Goal: Transaction & Acquisition: Purchase product/service

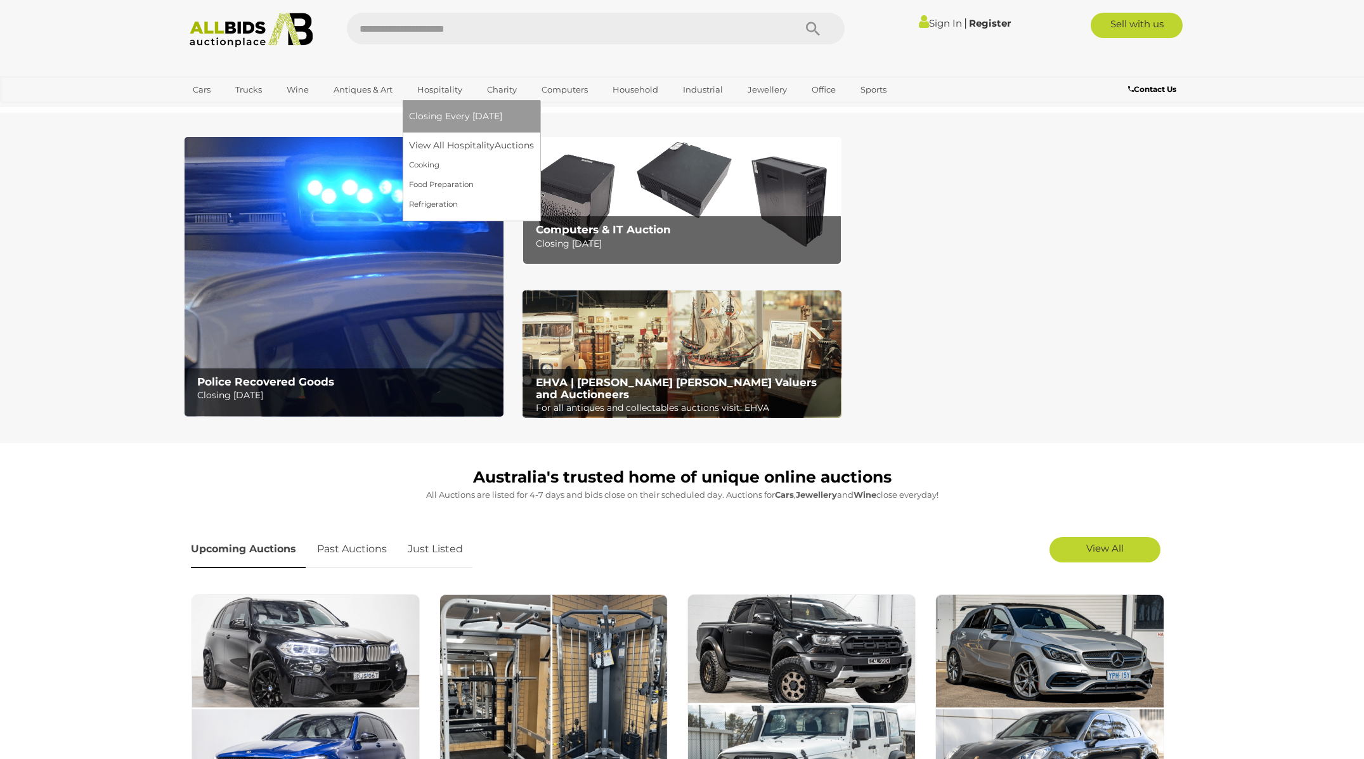
click at [435, 99] on link "Hospitality" at bounding box center [439, 89] width 61 height 21
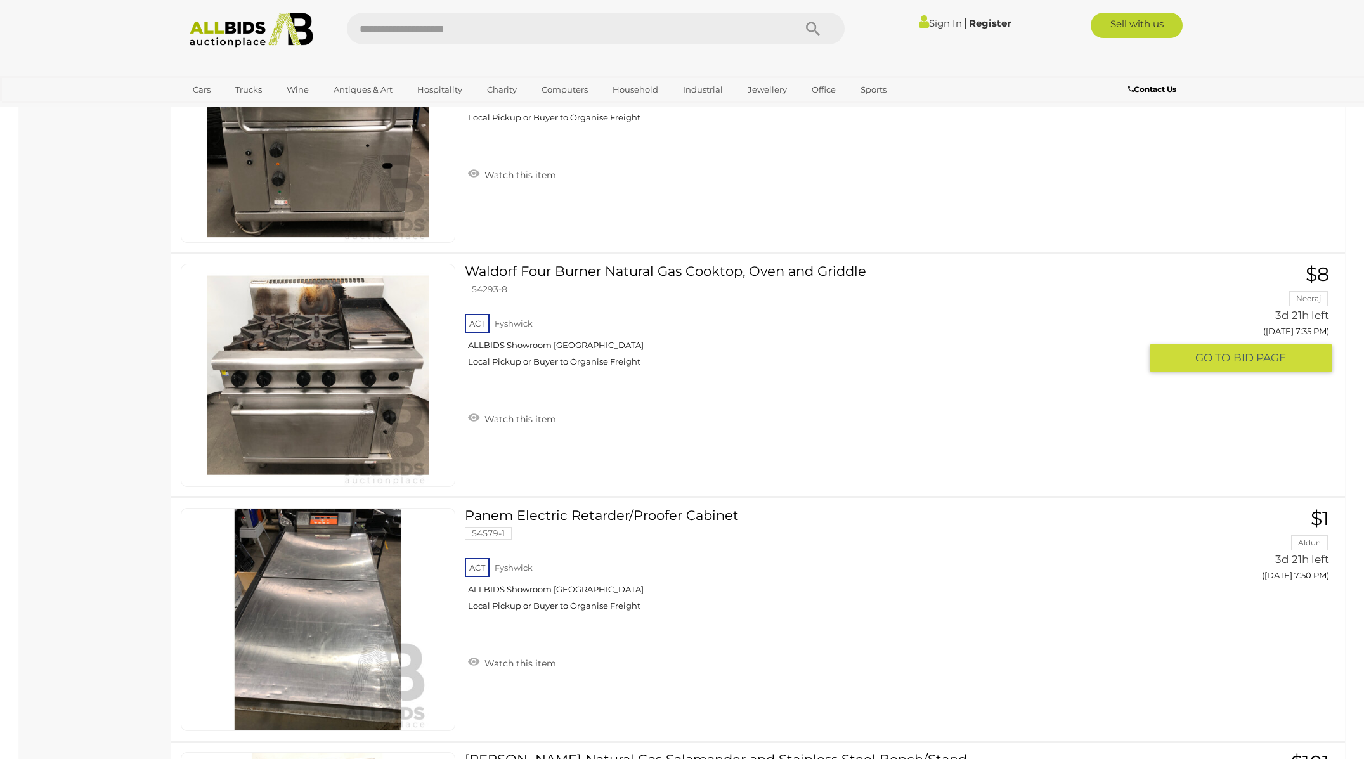
scroll to position [1278, 0]
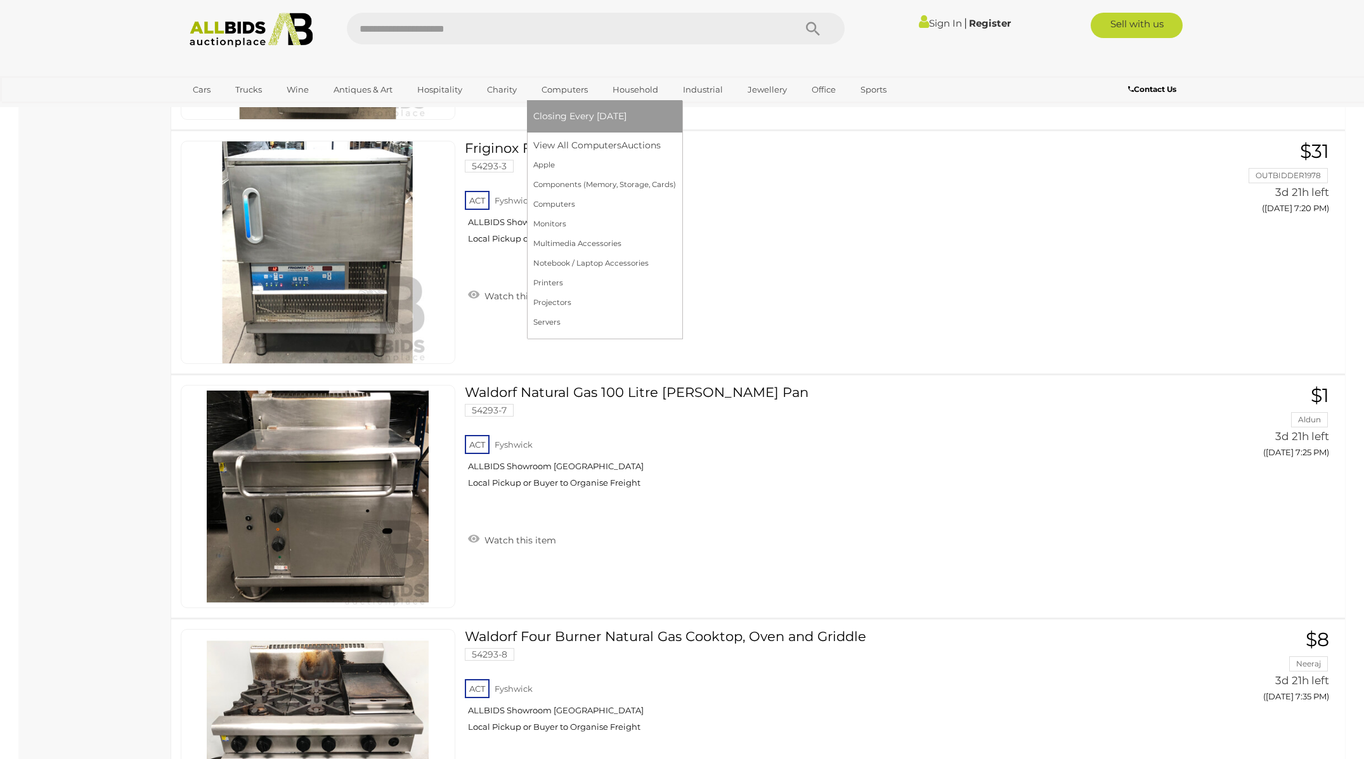
click at [536, 81] on link "Computers" at bounding box center [564, 89] width 63 height 21
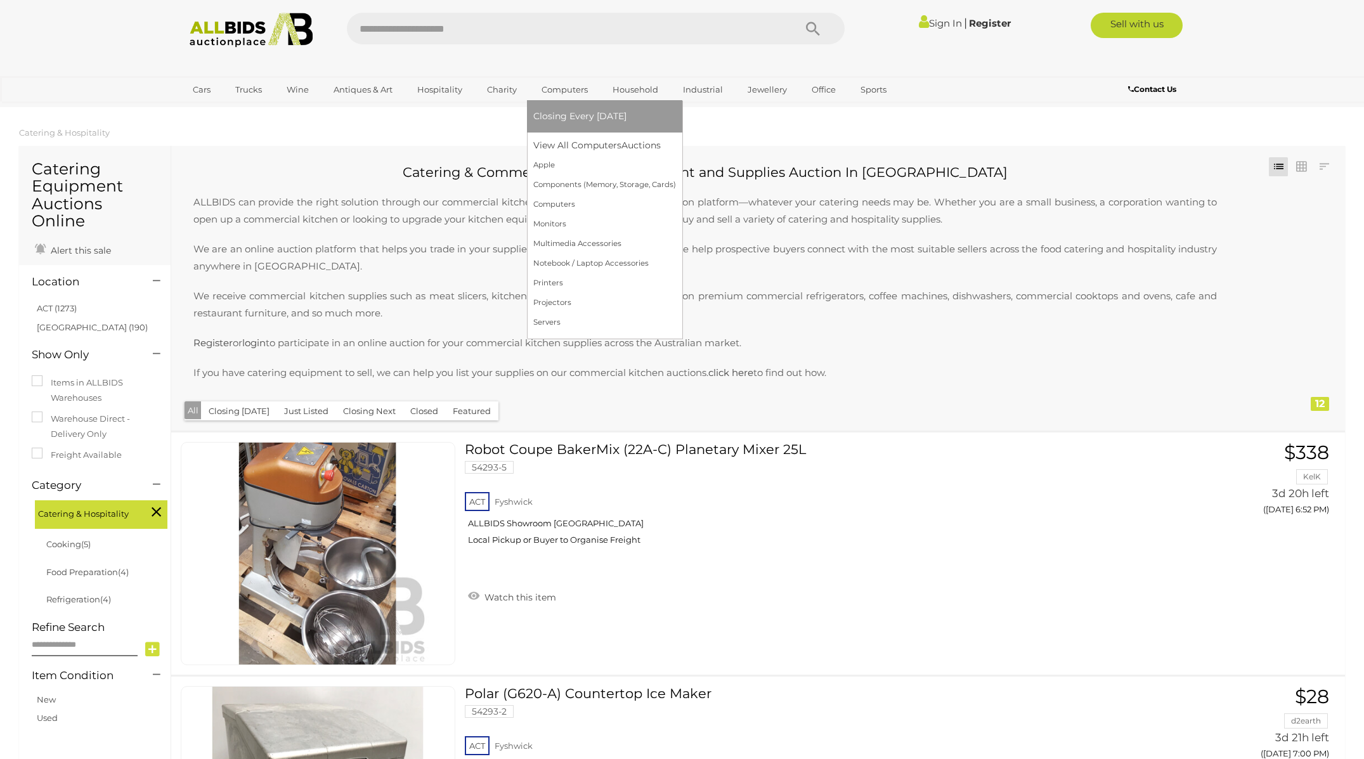
click at [564, 109] on link "Closing Every [DATE]" at bounding box center [604, 117] width 143 height 20
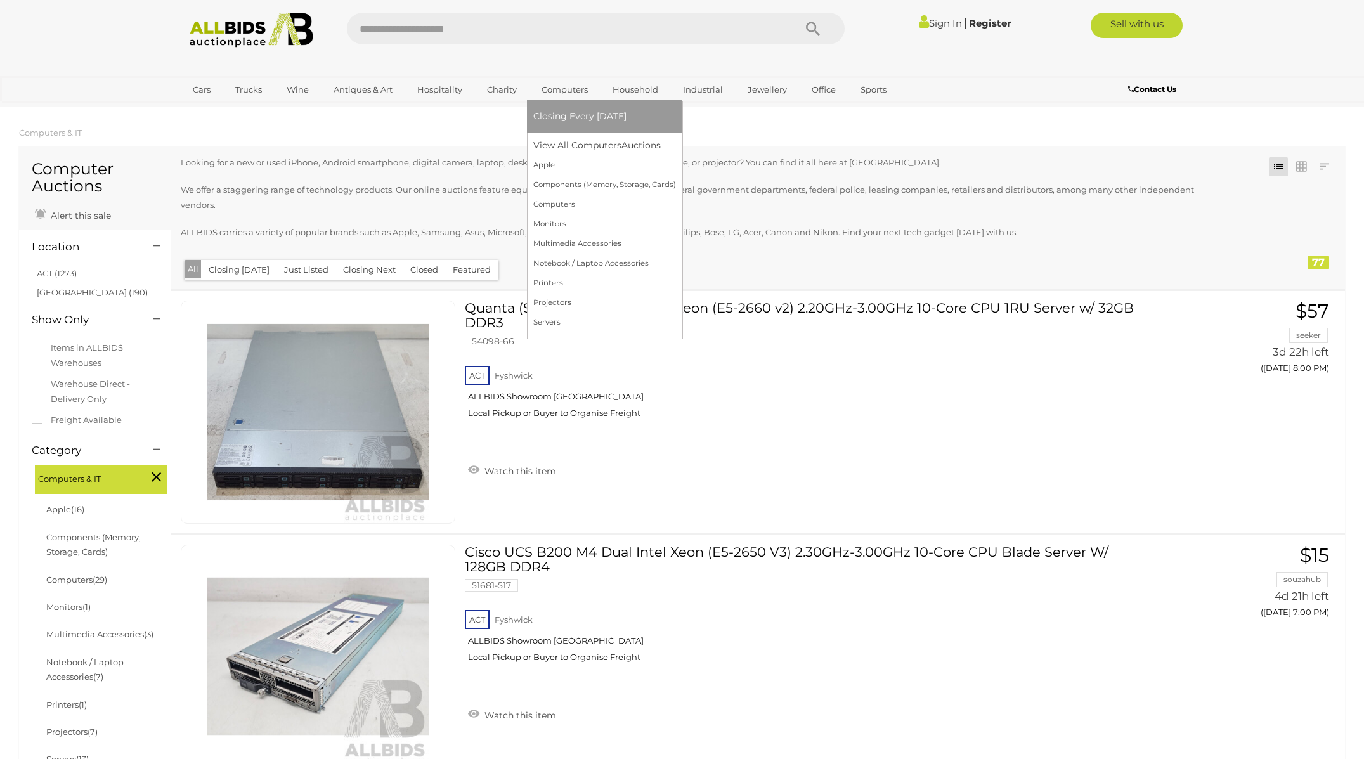
click at [569, 98] on link "Computers" at bounding box center [564, 89] width 63 height 21
click at [553, 166] on link "Apple" at bounding box center [604, 165] width 143 height 20
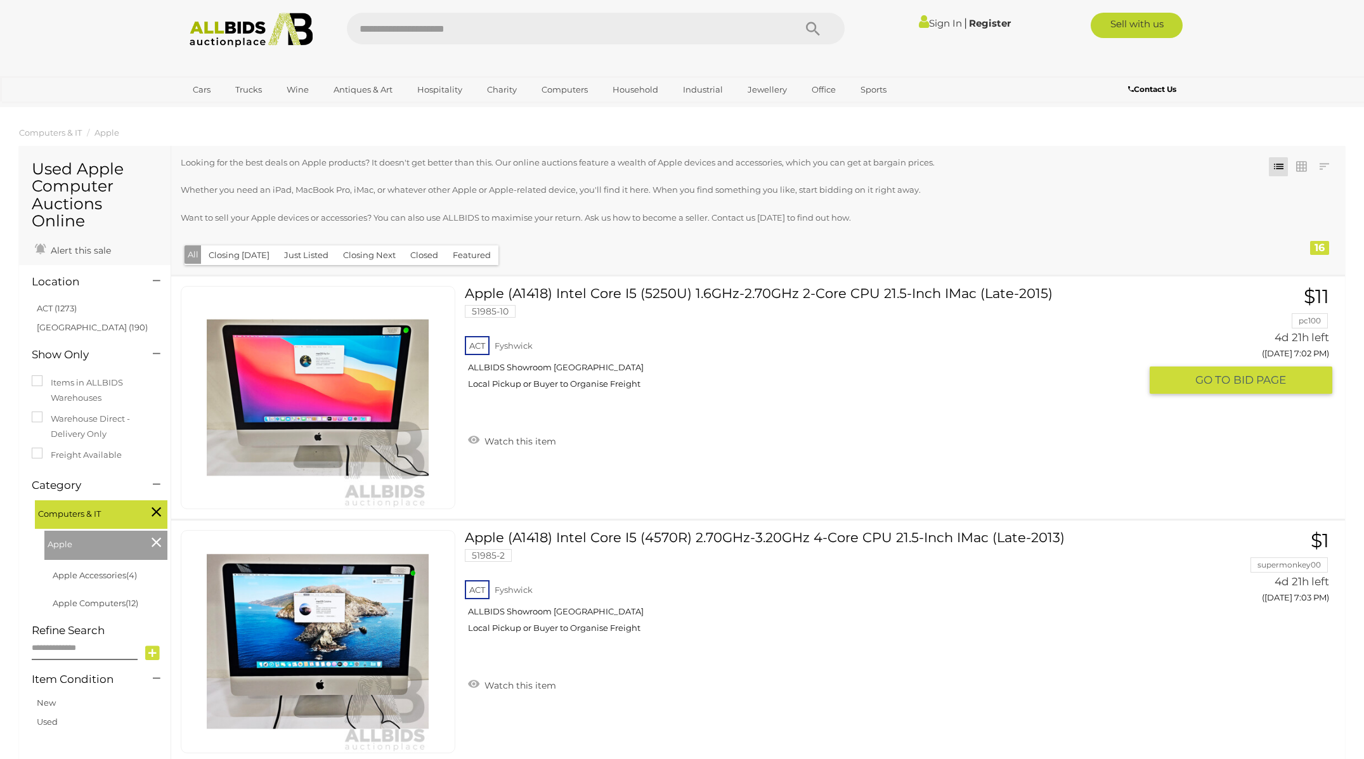
click at [680, 286] on h3 "Apple (A1418) Intel Core I5 (5250U) 1.6GHz-2.70GHz 2-Core CPU 21.5-Inch IMac (L…" at bounding box center [807, 295] width 685 height 18
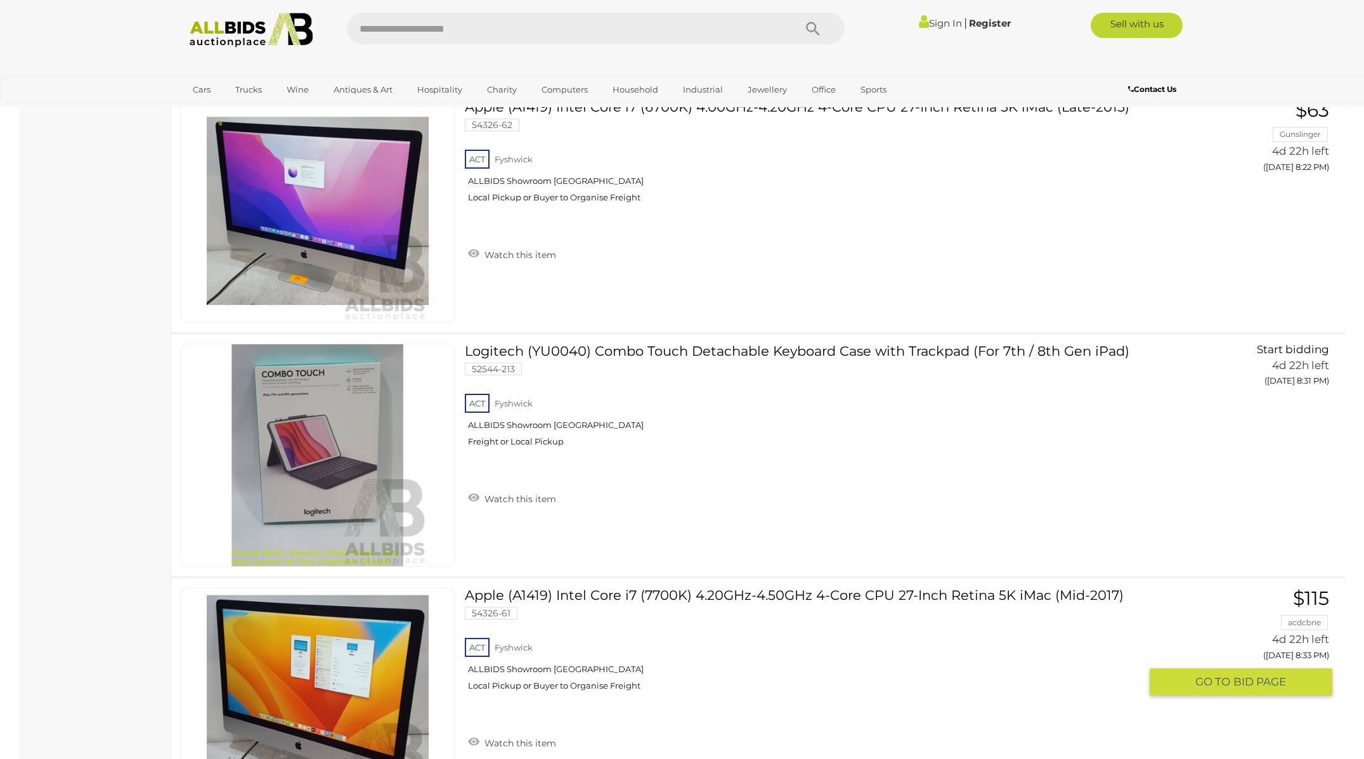
scroll to position [2303, 0]
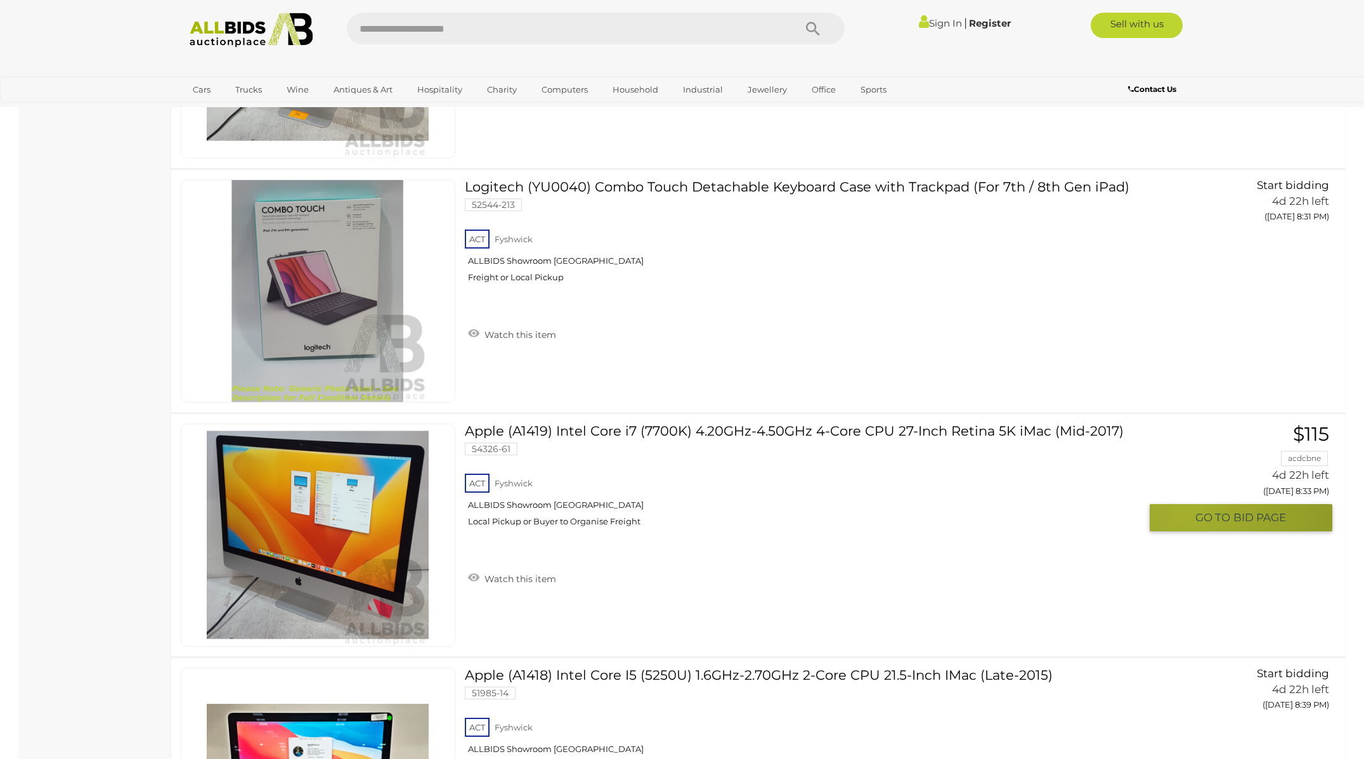
click at [1186, 507] on button "GO TO BID PAGE" at bounding box center [1240, 517] width 183 height 27
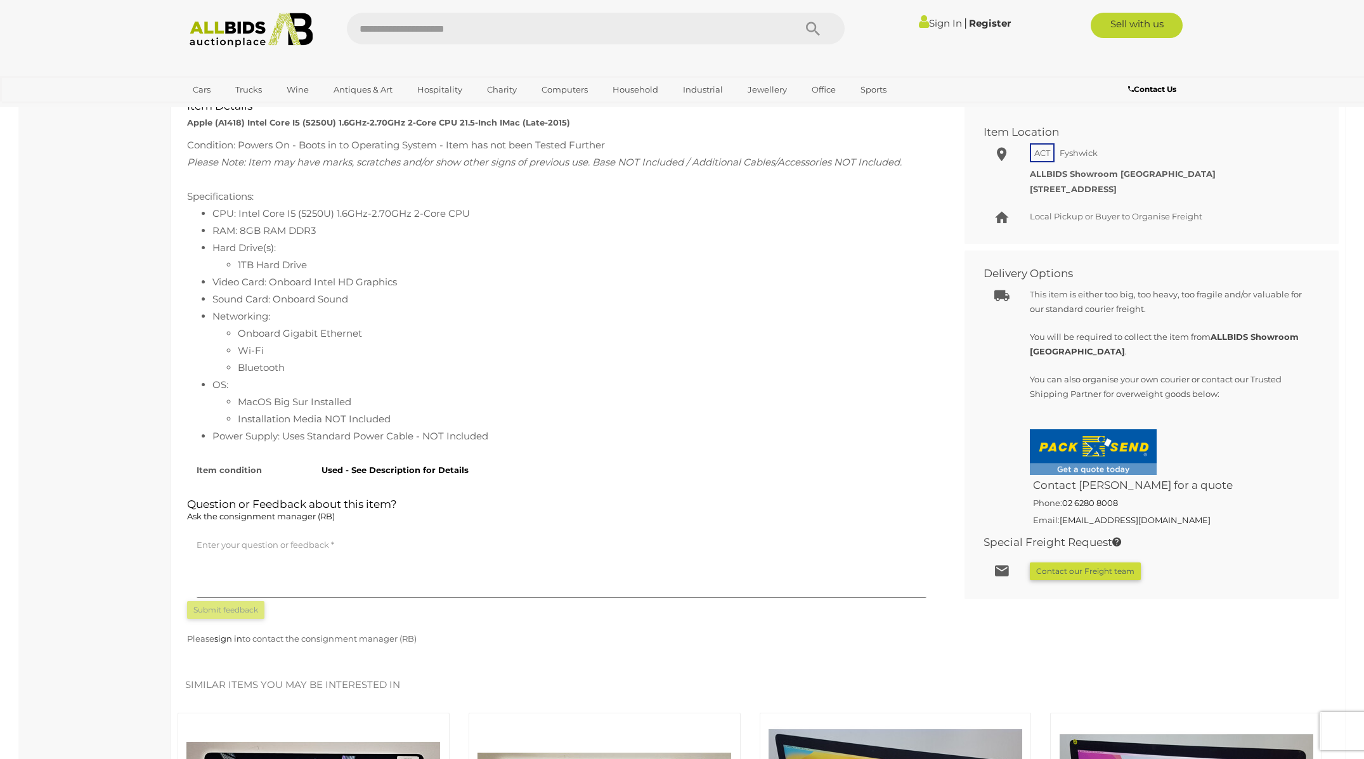
scroll to position [534, 0]
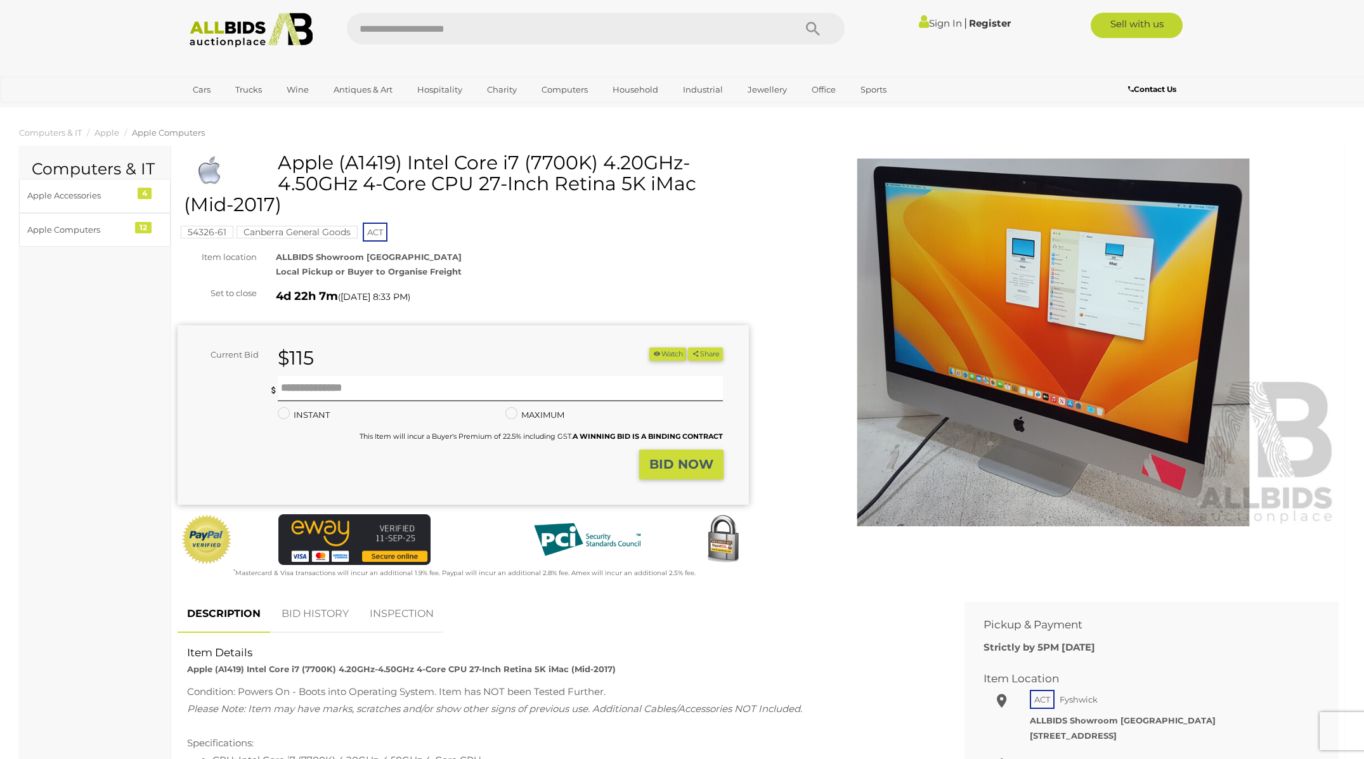
click at [489, 401] on div "Minimum bid is $120 INSTANT Instant Bid only for this item MAXIMUM This Item wi…" at bounding box center [496, 410] width 436 height 68
click at [477, 396] on input "text" at bounding box center [500, 388] width 445 height 25
type input "***"
click at [661, 463] on strong "BID NOW" at bounding box center [681, 463] width 64 height 15
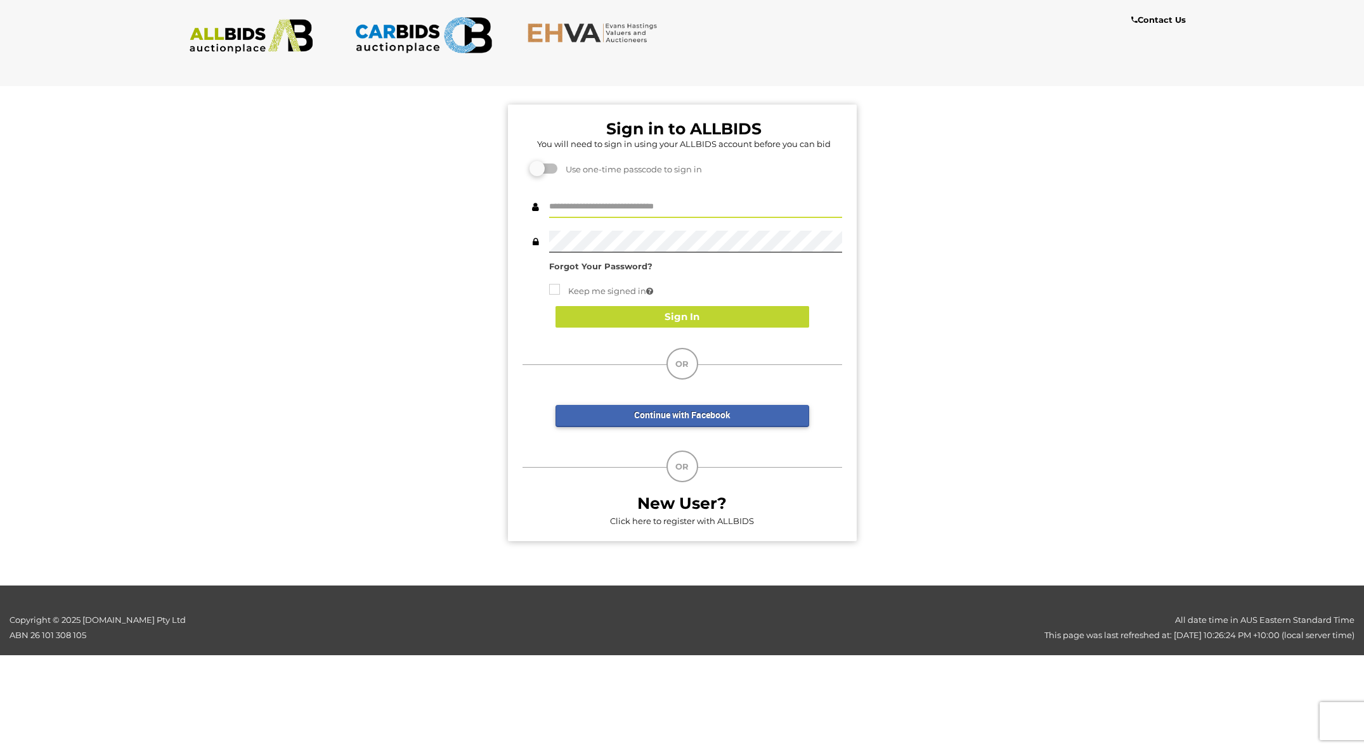
type input "*****"
click at [709, 320] on button "Sign In" at bounding box center [682, 317] width 254 height 22
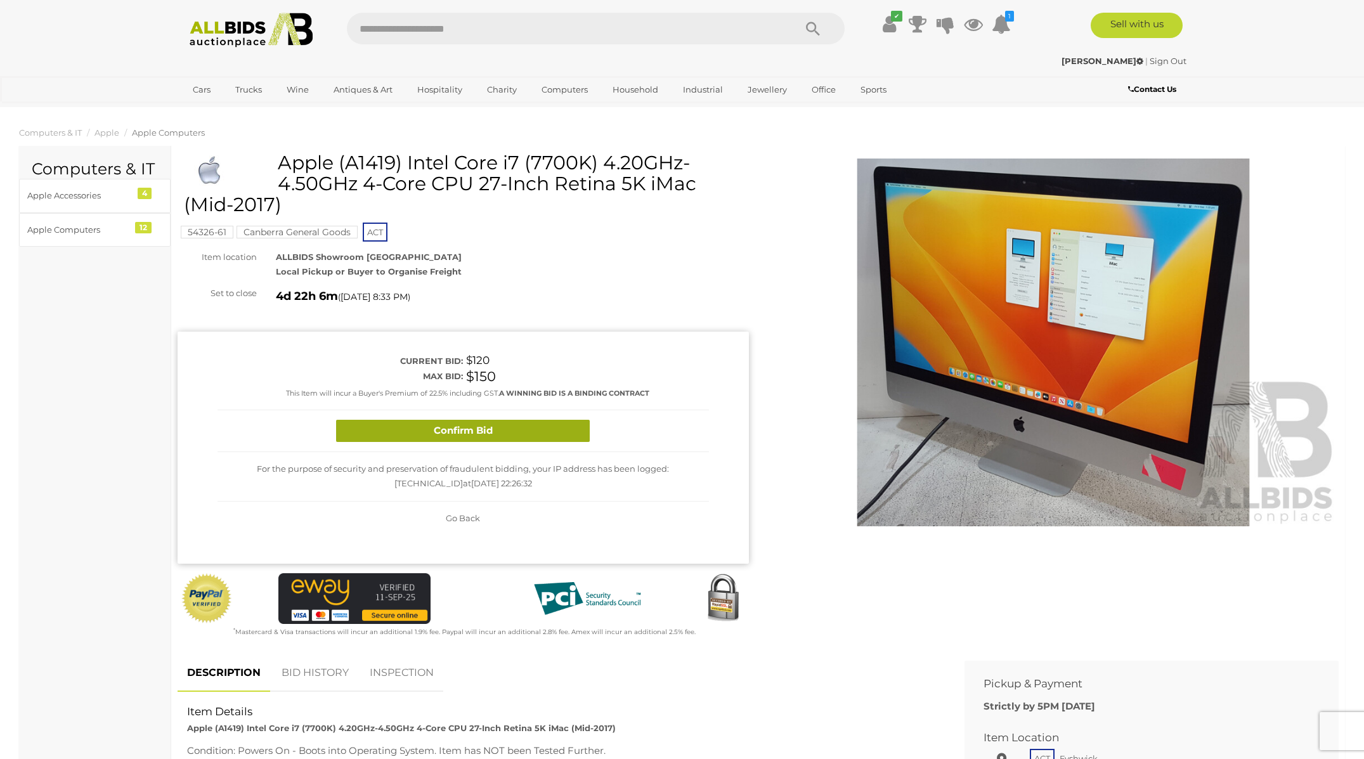
click at [531, 429] on button "Confirm Bid" at bounding box center [463, 431] width 254 height 22
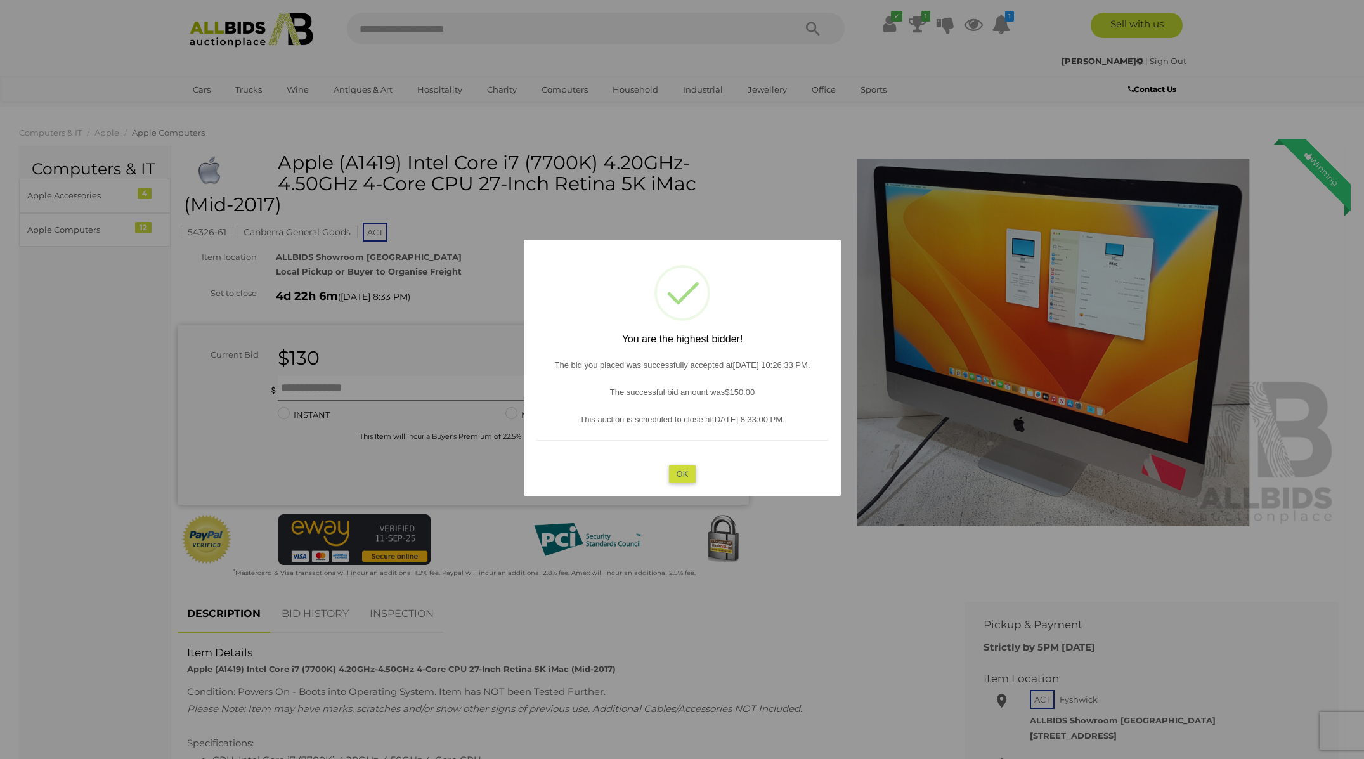
click at [685, 468] on button "OK" at bounding box center [681, 473] width 27 height 18
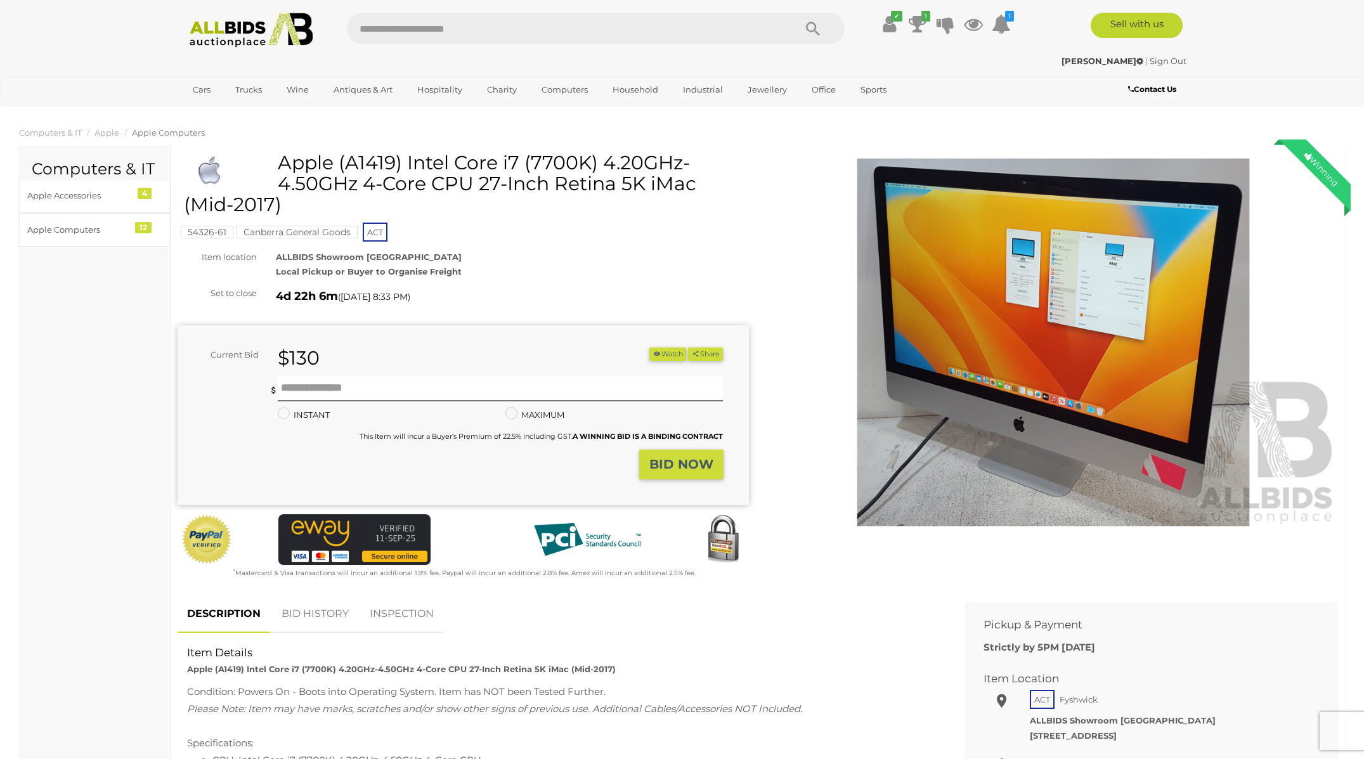
drag, startPoint x: 552, startPoint y: 184, endPoint x: 718, endPoint y: 194, distance: 166.4
click at [718, 194] on h1 "Apple (A1419) Intel Core i7 (7700K) 4.20GHz-4.50GHz 4-Core CPU 27-Inch Retina 5…" at bounding box center [465, 183] width 562 height 63
copy h1 "Retina 5K iMac"
